Goal: Check status: Check status

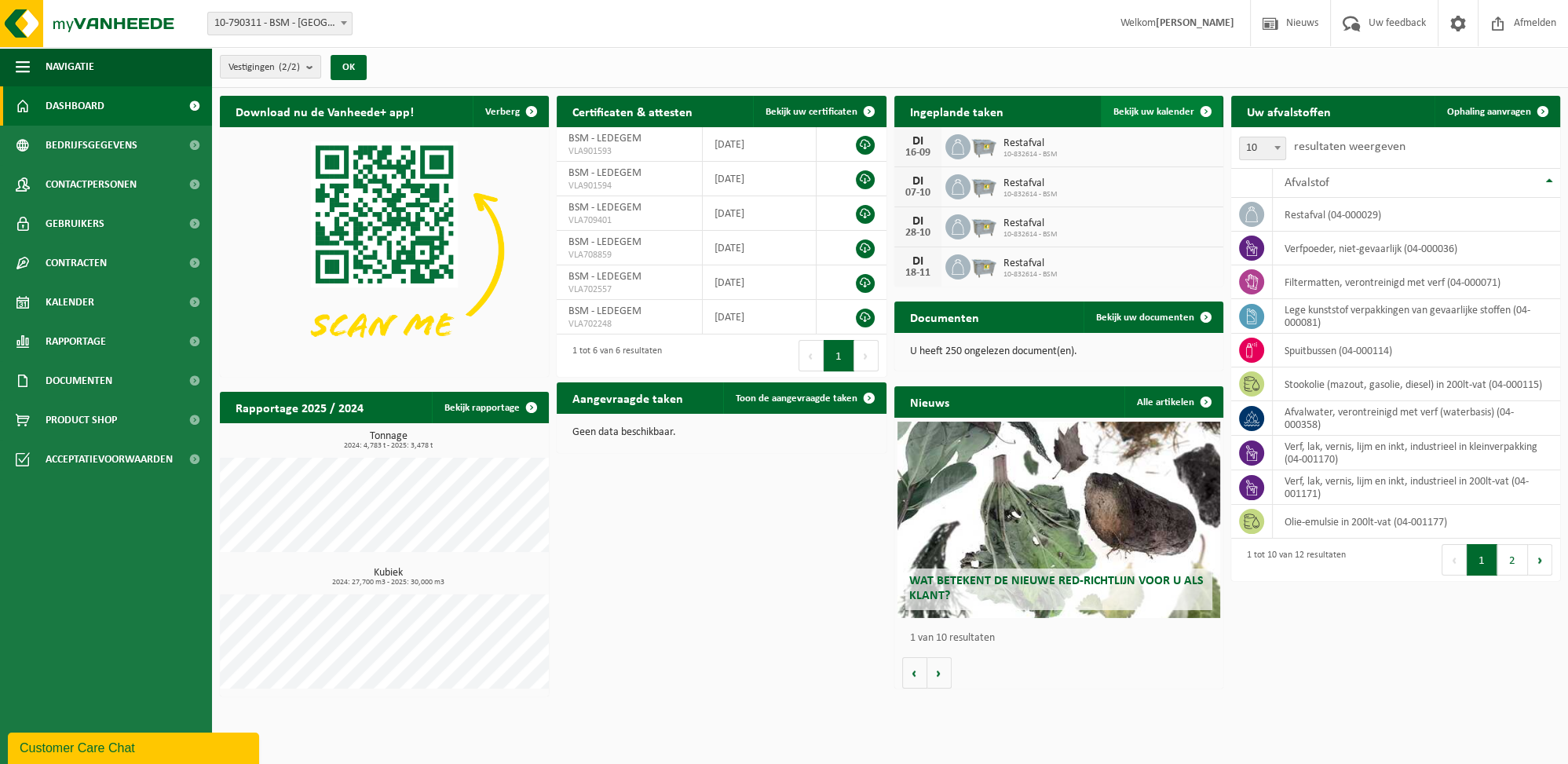
click at [1152, 112] on span "Bekijk uw kalender" at bounding box center [1154, 111] width 81 height 11
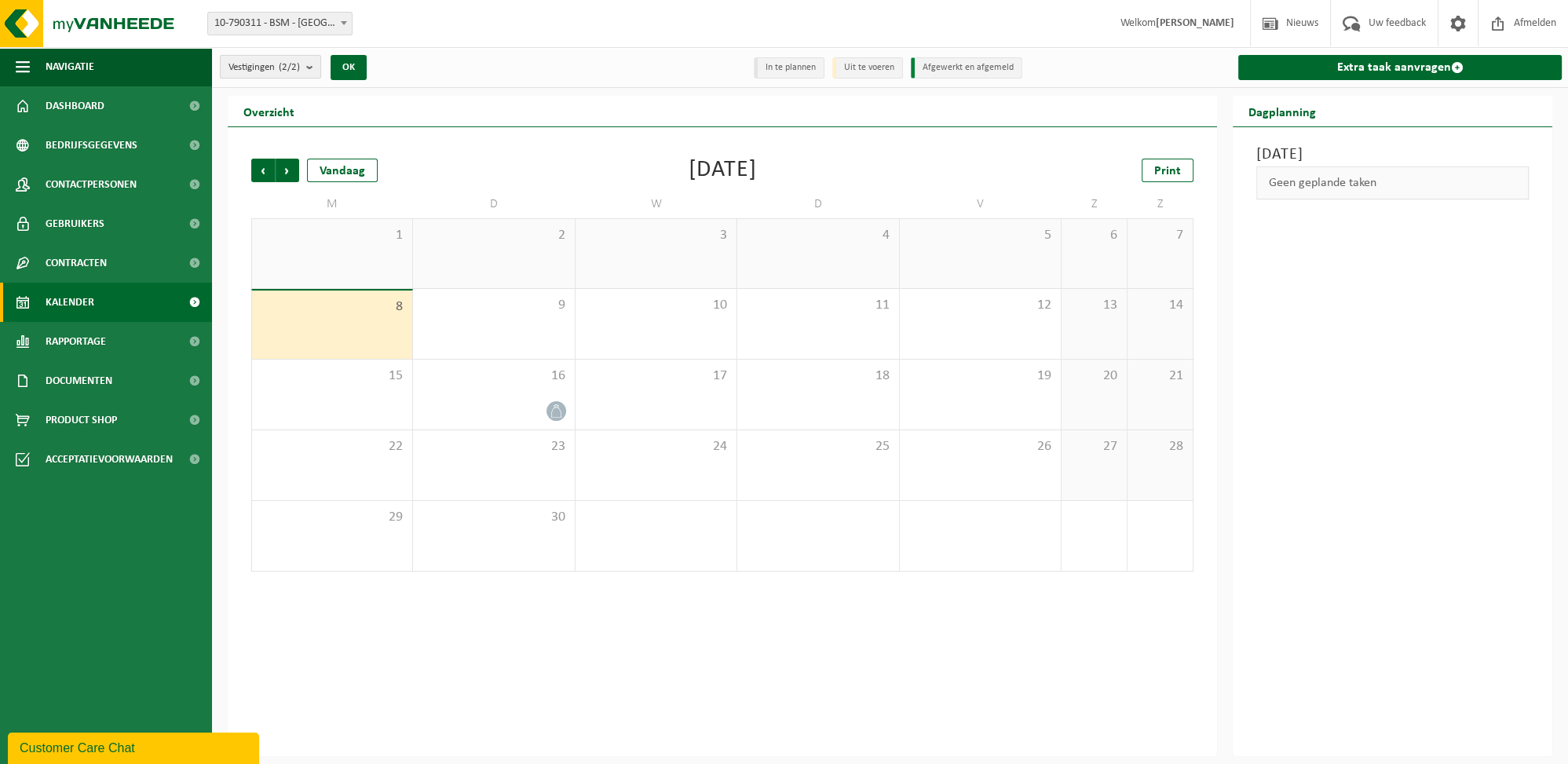
click at [288, 71] on count "(2/2)" at bounding box center [290, 67] width 21 height 11
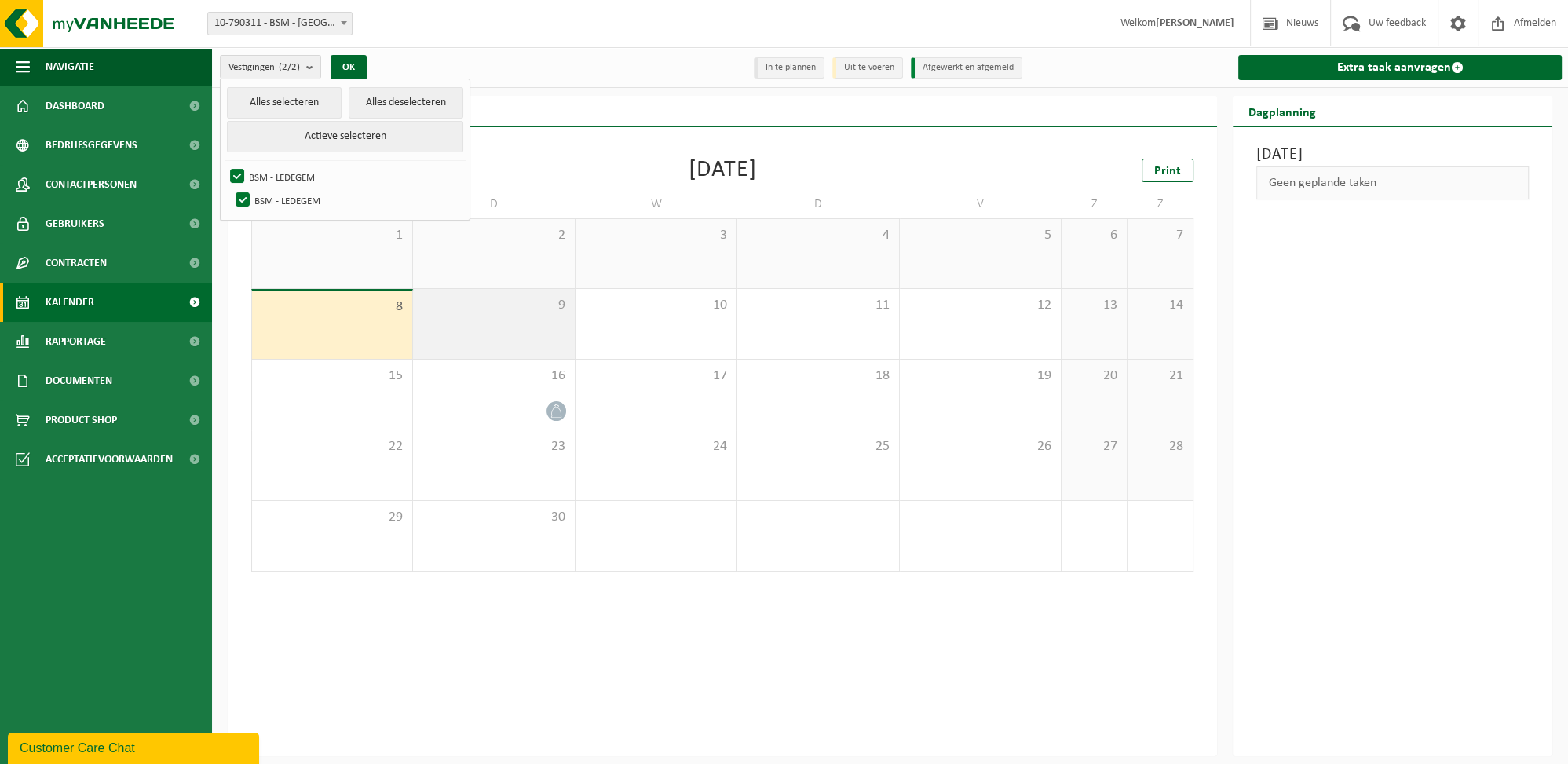
click at [493, 322] on div "9" at bounding box center [494, 323] width 161 height 70
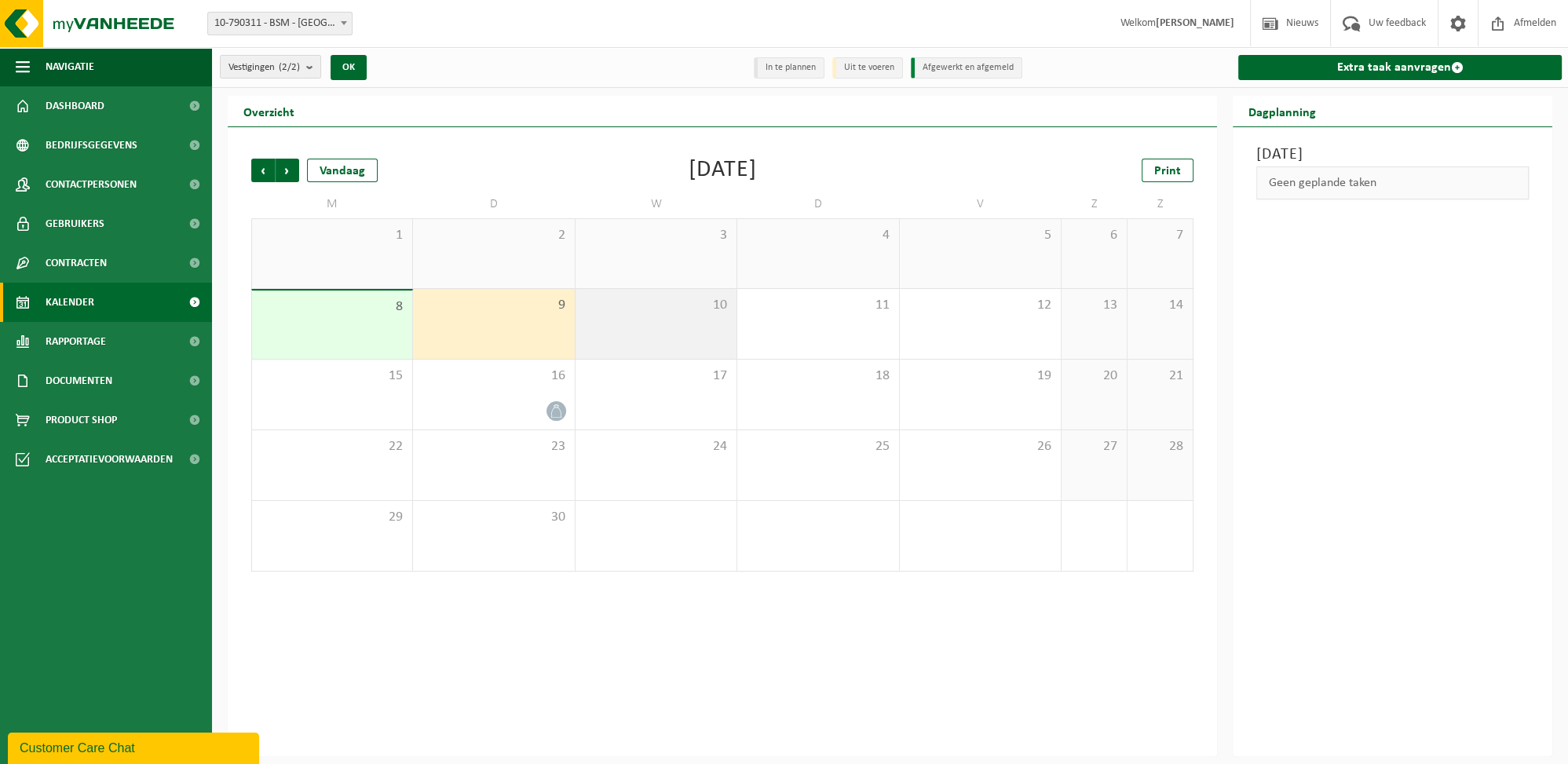
click at [623, 320] on div "10" at bounding box center [656, 323] width 161 height 70
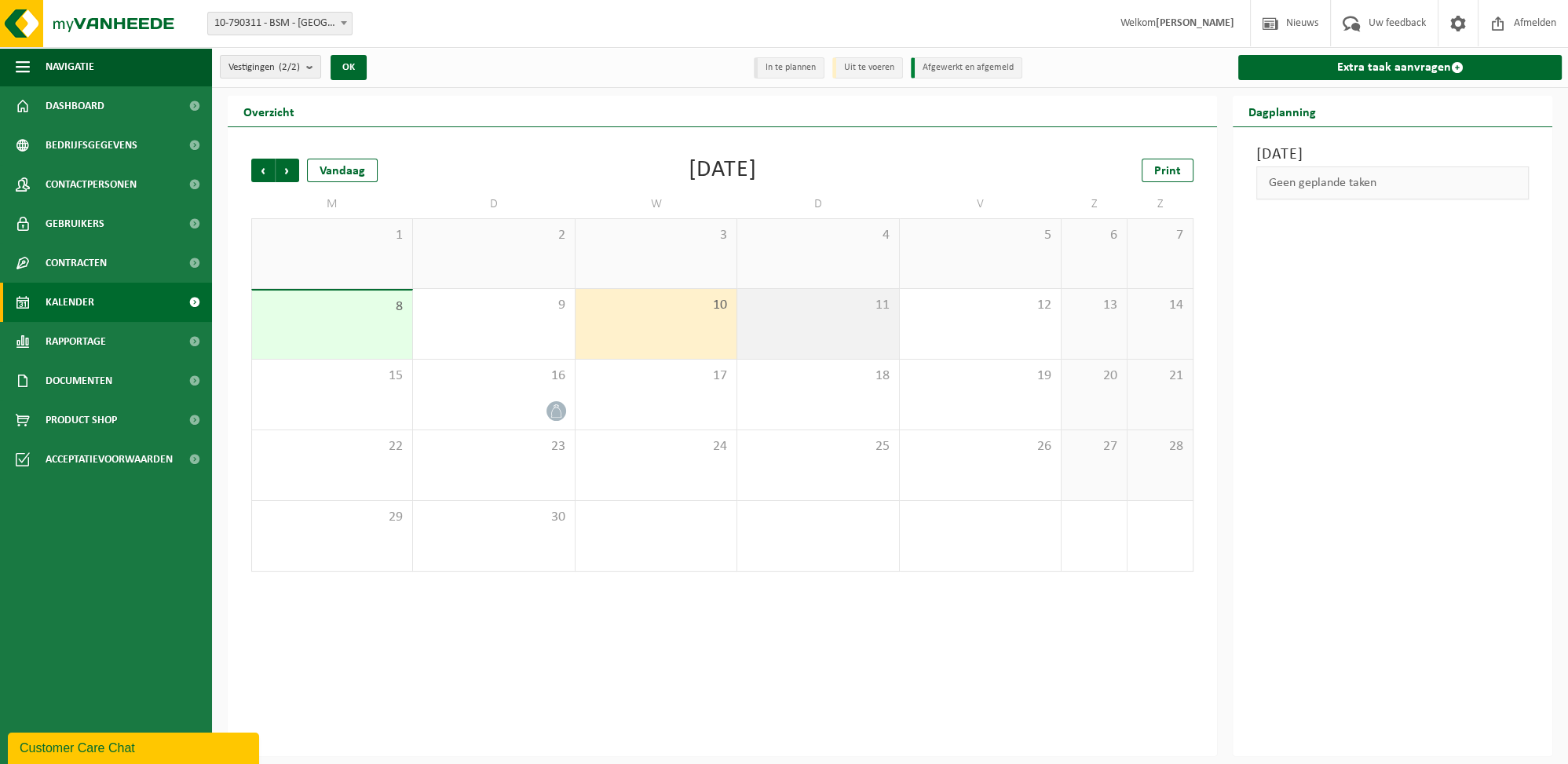
click at [741, 317] on div "11" at bounding box center [818, 323] width 161 height 70
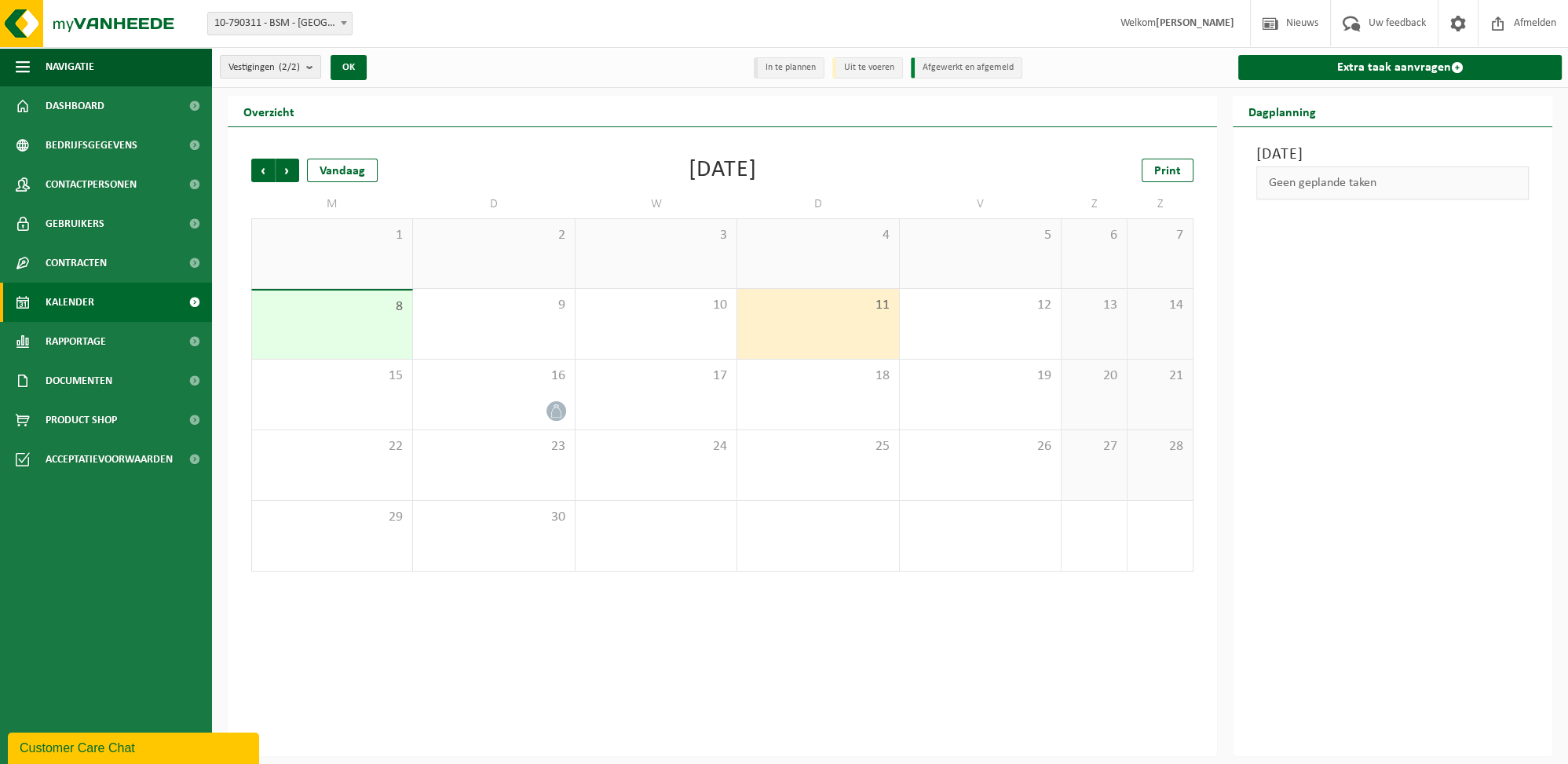
click at [860, 326] on div "11" at bounding box center [818, 323] width 161 height 70
click at [282, 24] on span "10-790311 - BSM - [GEOGRAPHIC_DATA]" at bounding box center [280, 23] width 144 height 22
select select "89171"
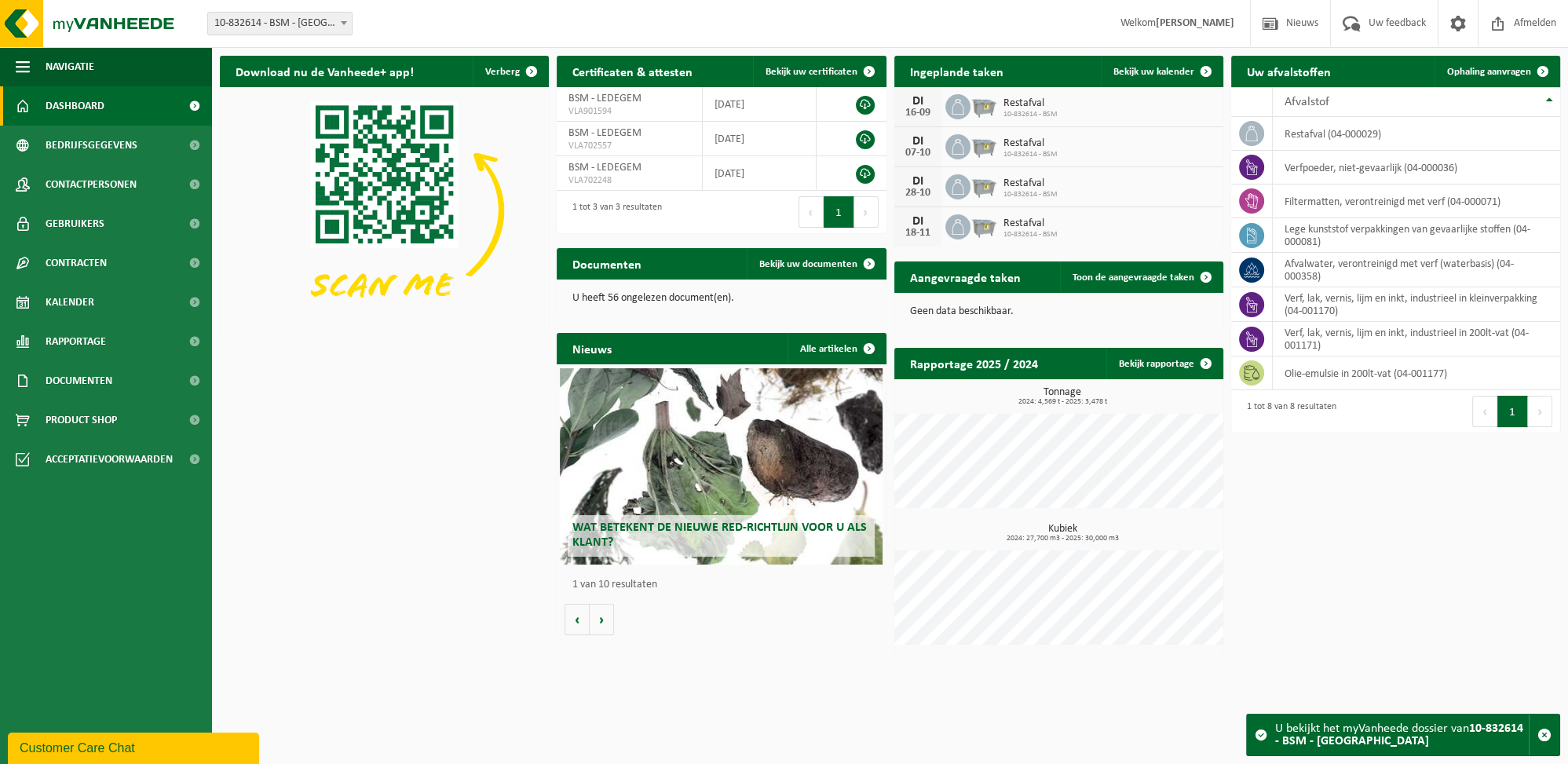
click at [269, 25] on span "10-832614 - BSM - [GEOGRAPHIC_DATA]" at bounding box center [280, 23] width 144 height 22
click at [269, 27] on span "10-832614 - BSM - [GEOGRAPHIC_DATA]" at bounding box center [280, 23] width 144 height 22
